Goal: Navigation & Orientation: Find specific page/section

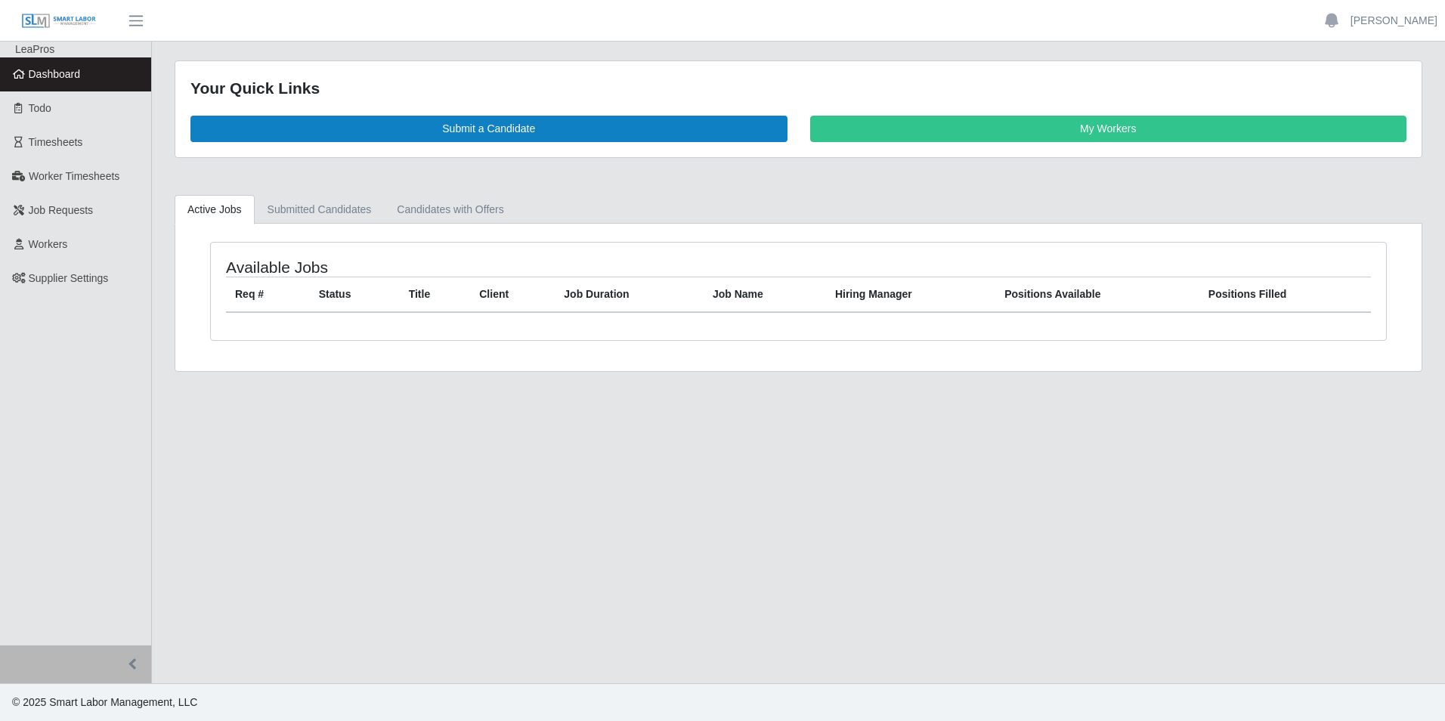
click at [73, 72] on span "Dashboard" at bounding box center [55, 74] width 52 height 12
click at [77, 79] on span "Dashboard" at bounding box center [55, 74] width 52 height 12
click at [51, 110] on span "Todo" at bounding box center [40, 108] width 23 height 12
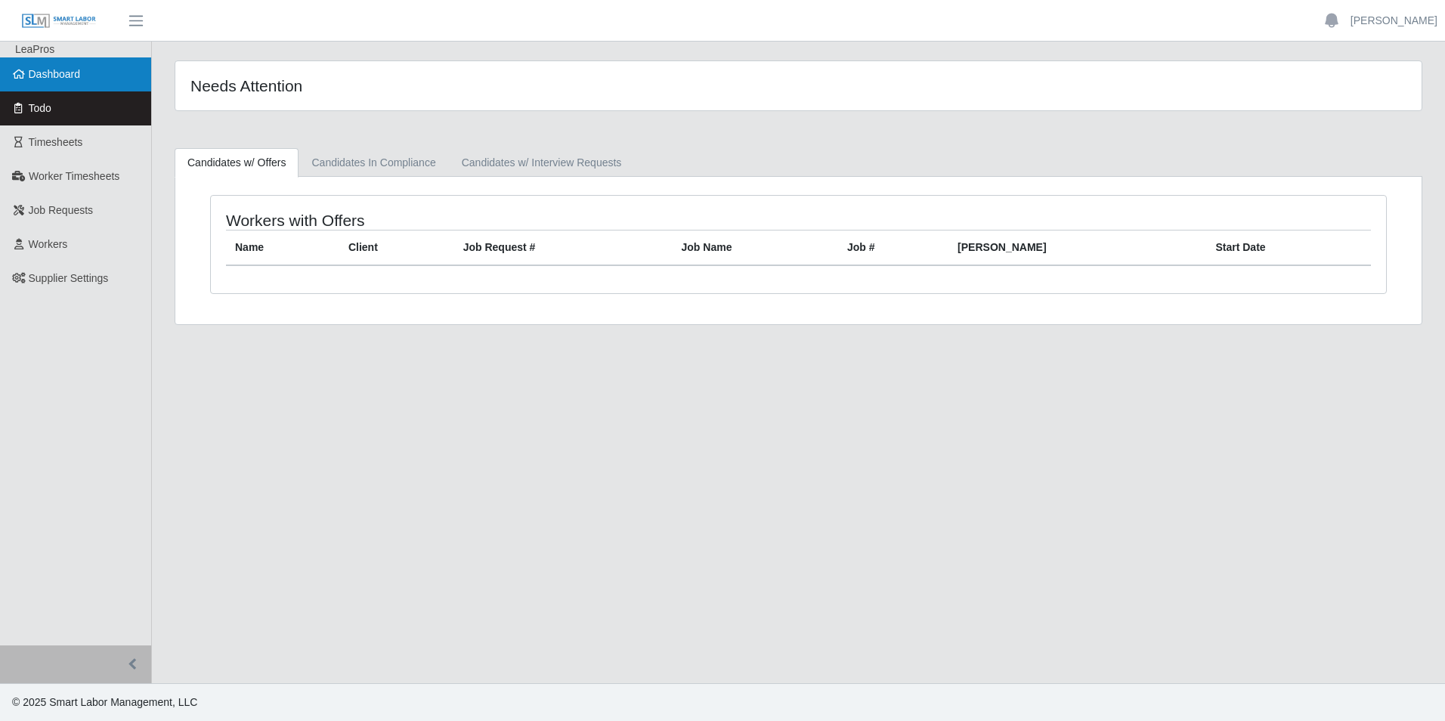
click at [56, 76] on span "Dashboard" at bounding box center [55, 74] width 52 height 12
